Goal: Task Accomplishment & Management: Manage account settings

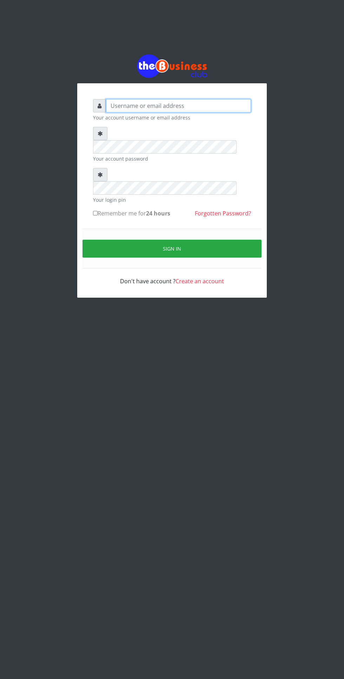
click at [198, 107] on input "text" at bounding box center [178, 105] width 145 height 13
type input "Mlanga"
click at [201, 240] on button "Sign in" at bounding box center [172, 249] width 179 height 18
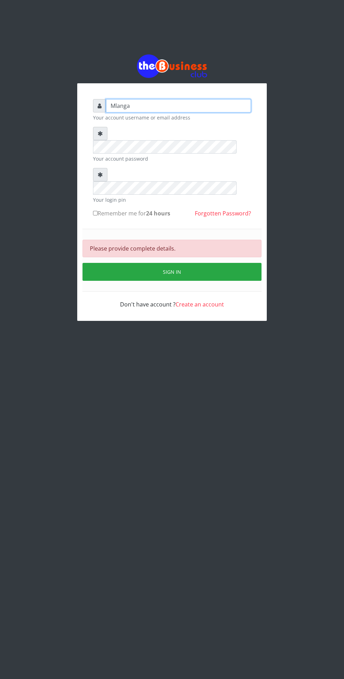
click at [166, 109] on input "Mlanga" at bounding box center [178, 105] width 145 height 13
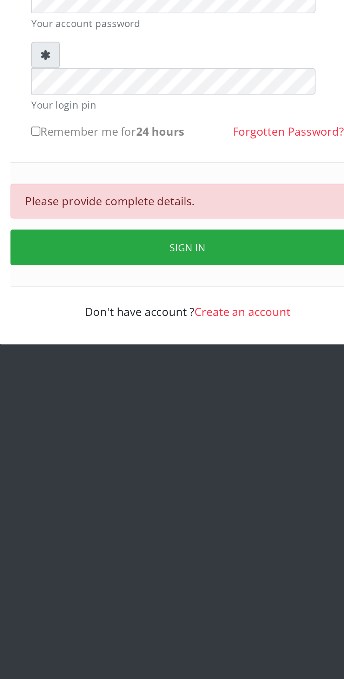
click at [176, 263] on button "Sign in" at bounding box center [172, 272] width 179 height 18
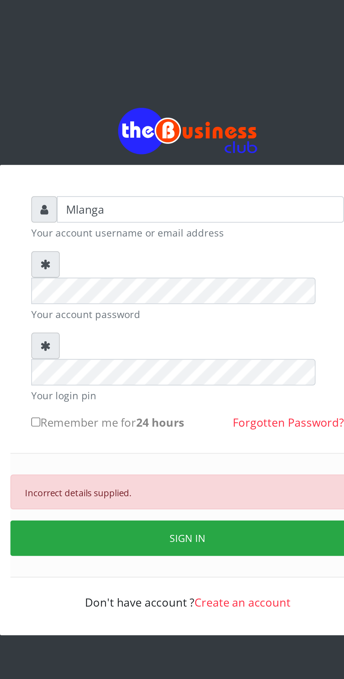
click at [182, 263] on button "SIGN IN" at bounding box center [172, 272] width 179 height 18
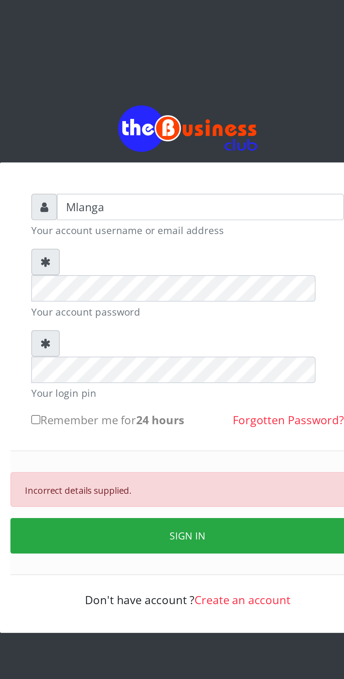
click at [228, 209] on link "Forgotten Password?" at bounding box center [223, 213] width 56 height 8
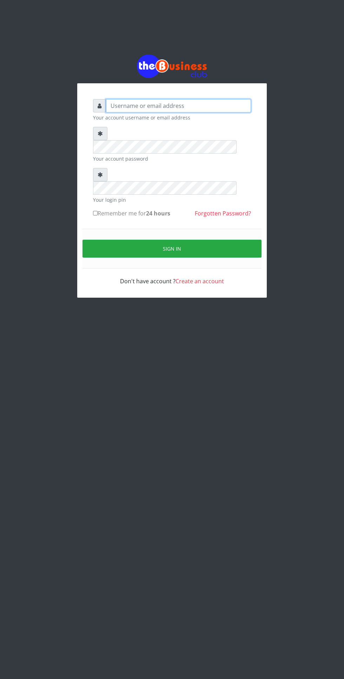
click at [220, 110] on input "text" at bounding box center [178, 105] width 145 height 13
click at [204, 110] on input "text" at bounding box center [178, 105] width 145 height 13
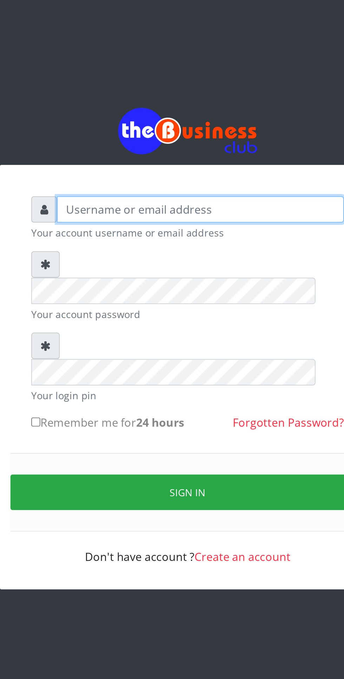
type input "Mlanga"
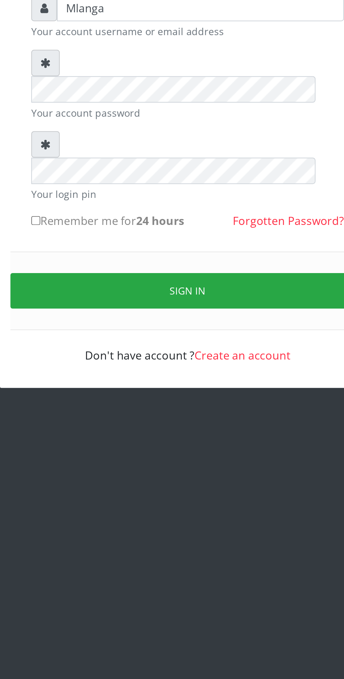
click at [196, 240] on button "Sign in" at bounding box center [172, 249] width 179 height 18
